Goal: Task Accomplishment & Management: Manage account settings

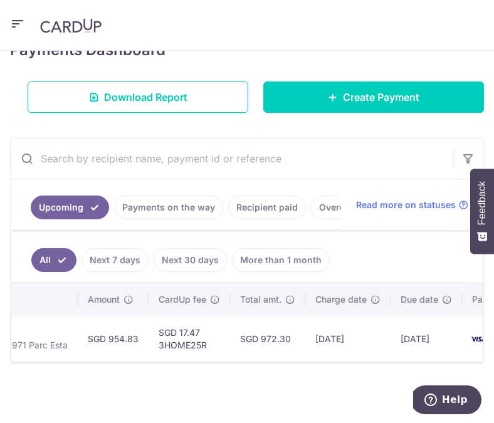
scroll to position [0, 372]
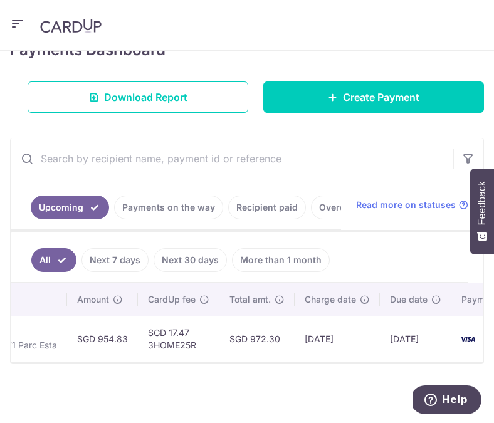
click at [166, 212] on link "Payments on the way" at bounding box center [168, 208] width 109 height 24
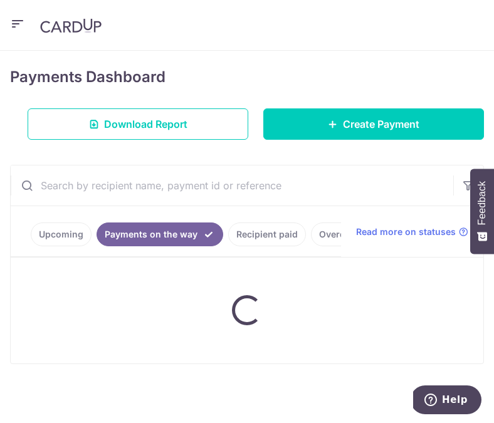
scroll to position [190, 0]
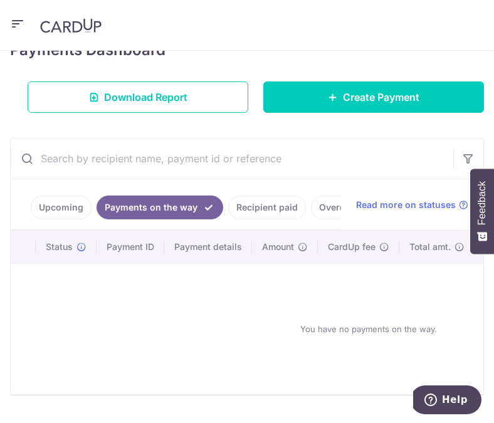
click at [245, 210] on link "Recipient paid" at bounding box center [267, 208] width 78 height 24
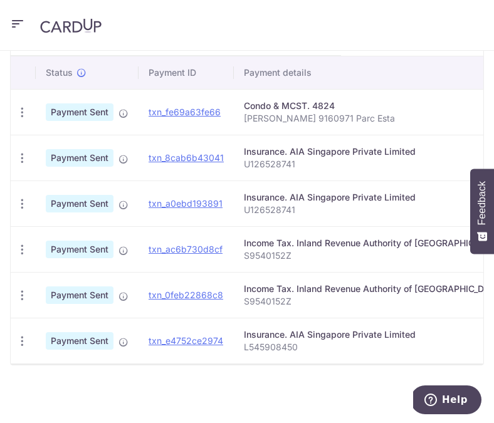
scroll to position [0, 0]
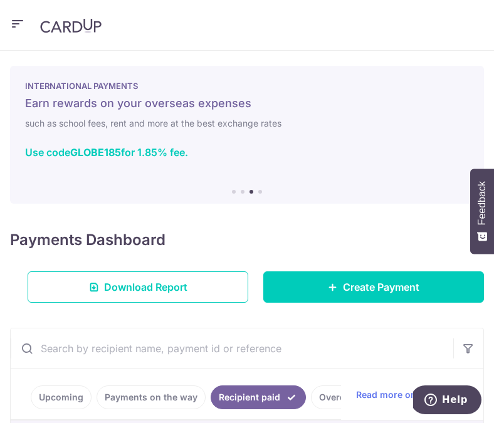
click at [17, 24] on icon "button" at bounding box center [17, 24] width 15 height 16
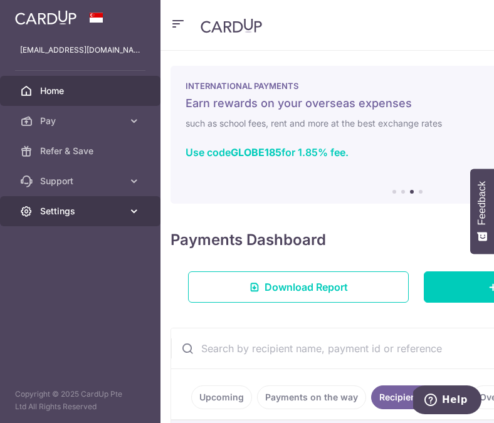
click at [66, 209] on span "Settings" at bounding box center [81, 211] width 83 height 13
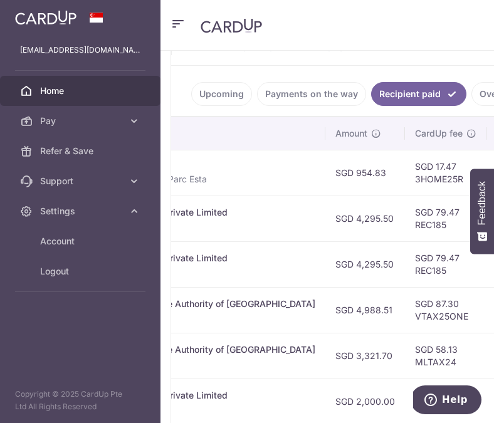
scroll to position [0, 470]
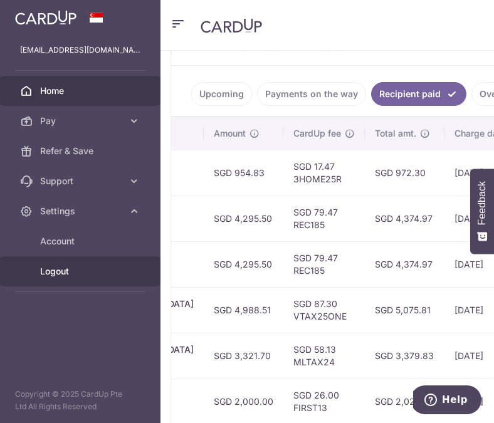
click at [88, 275] on span "Logout" at bounding box center [81, 271] width 83 height 13
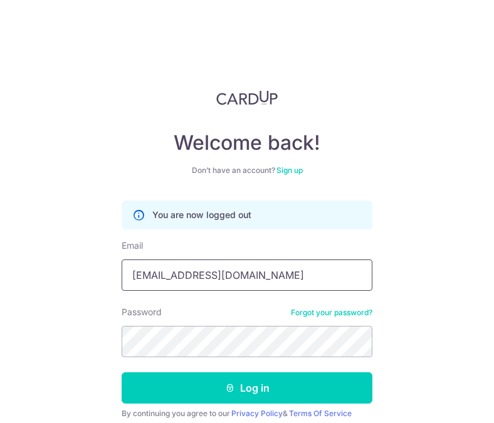
click at [221, 278] on input "[EMAIL_ADDRESS][DOMAIN_NAME]" at bounding box center [247, 274] width 251 height 31
type input "tanwlsamuel@gmail.com"
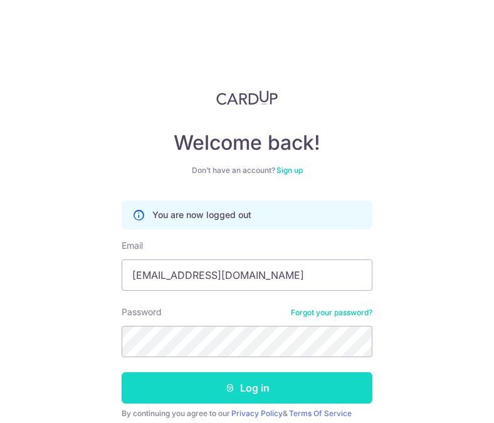
click at [198, 376] on button "Log in" at bounding box center [247, 387] width 251 height 31
